Goal: Task Accomplishment & Management: Use online tool/utility

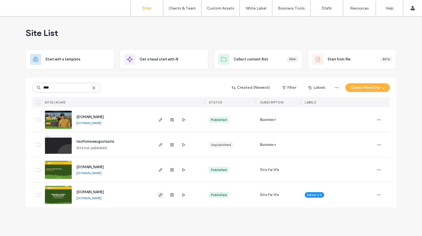
type input "****"
click at [159, 195] on use "button" at bounding box center [160, 195] width 3 height 3
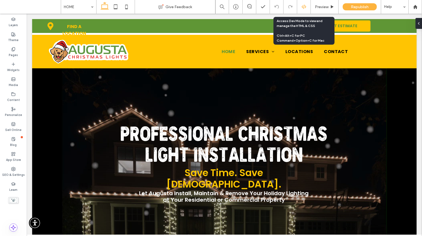
click at [306, 7] on div at bounding box center [303, 6] width 13 height 5
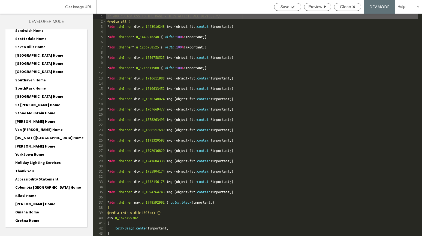
scroll to position [777, 0]
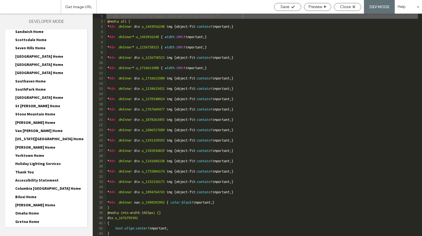
click at [23, 54] on span "Sioux City Home" at bounding box center [39, 56] width 48 height 5
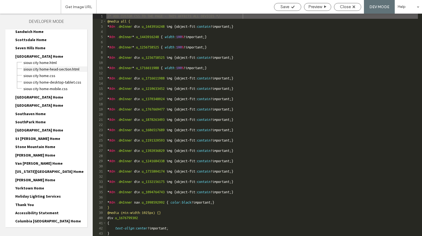
click at [31, 67] on span "Sioux City Home-head-section.html" at bounding box center [55, 69] width 64 height 5
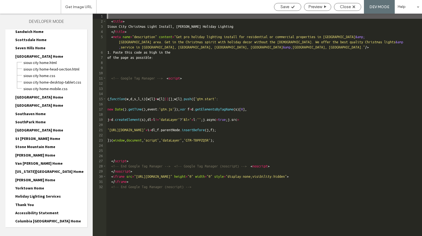
click at [215, 188] on div "< title > Sioux City Christmas Light Install, Hinton Holiday Lighting </ title …" at bounding box center [264, 130] width 316 height 233
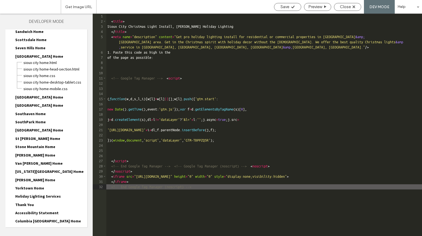
type textarea "**"
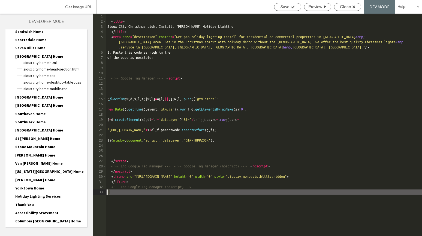
click at [106, 193] on div "< title > Sioux City Christmas Light Install, Hinton Holiday Lighting </ title …" at bounding box center [264, 130] width 316 height 233
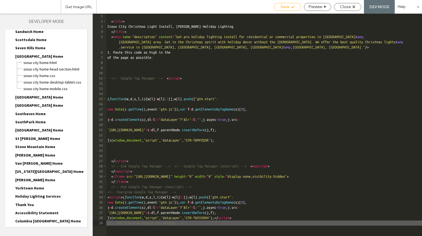
click at [289, 8] on div "Save" at bounding box center [287, 6] width 27 height 5
click at [352, 6] on div "Close" at bounding box center [347, 6] width 27 height 5
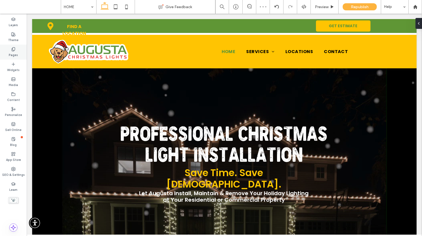
click at [12, 49] on use at bounding box center [13, 49] width 3 height 4
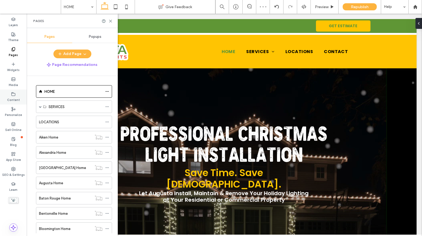
click at [10, 95] on div "Content" at bounding box center [13, 97] width 27 height 15
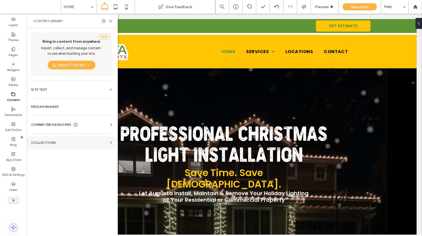
click at [34, 140] on section "Collections" at bounding box center [71, 143] width 89 height 13
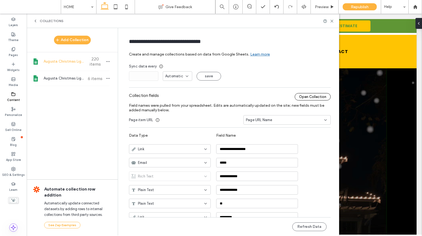
click at [316, 97] on div "Open Collection" at bounding box center [313, 96] width 36 height 7
click at [302, 226] on button "Refresh Data" at bounding box center [309, 227] width 34 height 9
click at [331, 20] on icon at bounding box center [332, 21] width 4 height 4
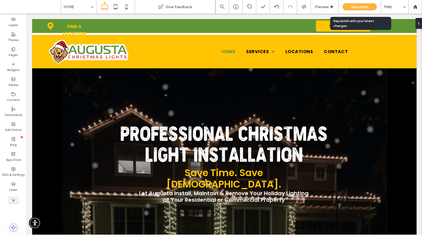
click at [351, 5] on span "Republish" at bounding box center [360, 7] width 18 height 5
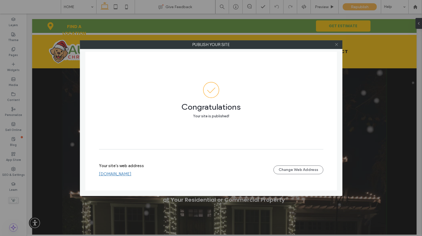
click at [335, 45] on icon at bounding box center [336, 45] width 4 height 4
